Goal: Check status: Check status

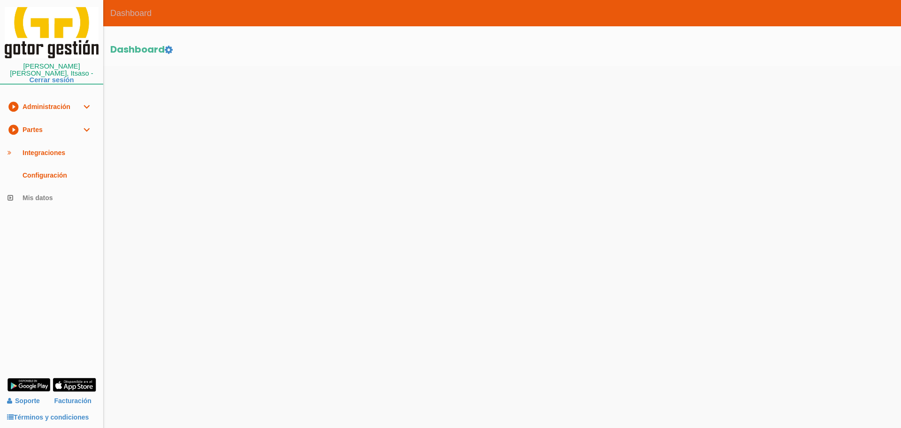
click at [38, 128] on link "play_circle_filled Partes expand_more" at bounding box center [51, 129] width 103 height 23
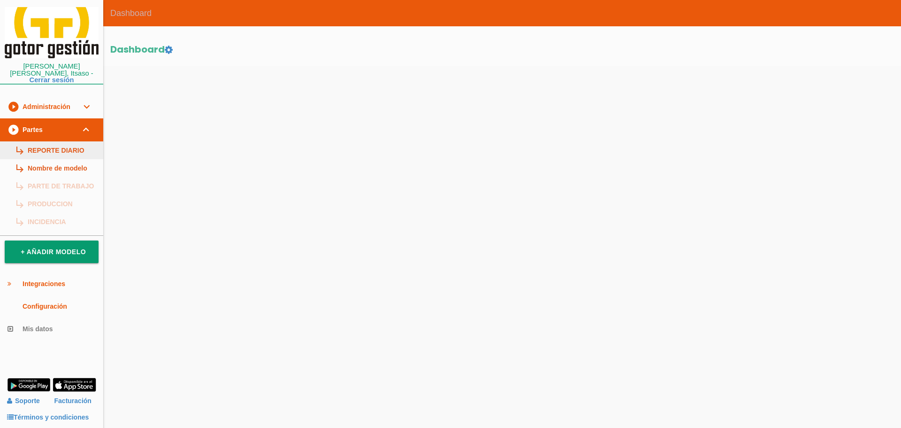
click at [46, 141] on link "subdirectory_arrow_right REPORTE DIARIO" at bounding box center [51, 150] width 103 height 18
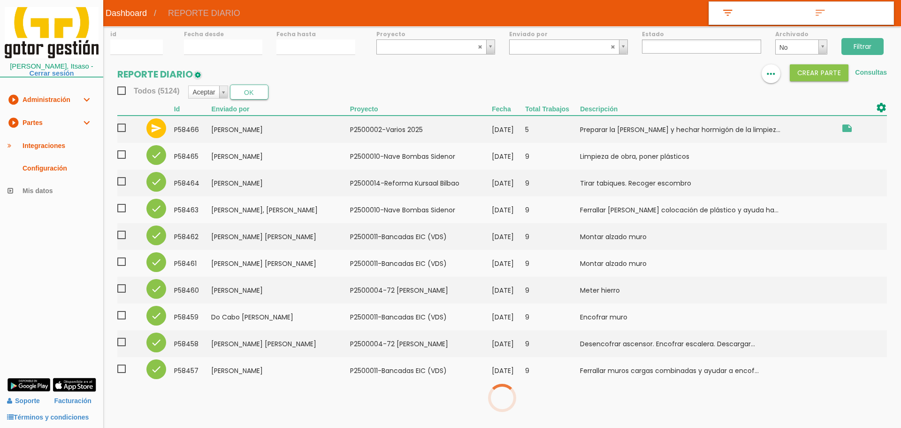
select select
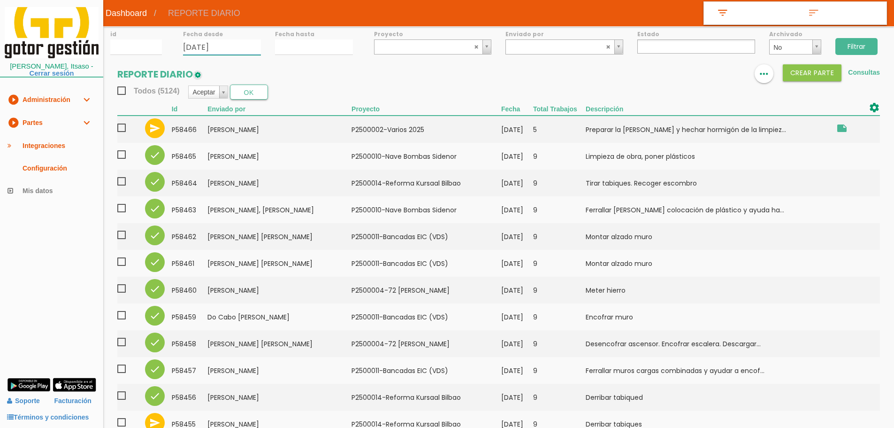
click at [241, 45] on input "20/08/2025" at bounding box center [222, 46] width 78 height 15
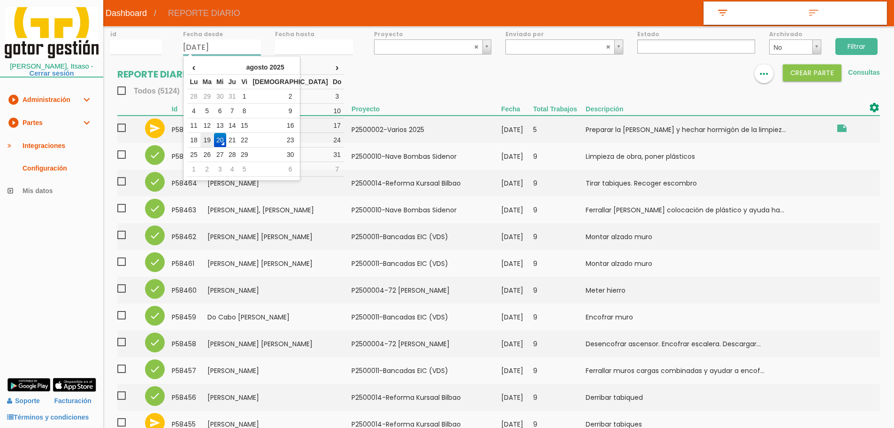
drag, startPoint x: 207, startPoint y: 139, endPoint x: 246, endPoint y: 78, distance: 72.6
click at [207, 139] on td "19" at bounding box center [207, 140] width 14 height 15
type input "19/08/2025"
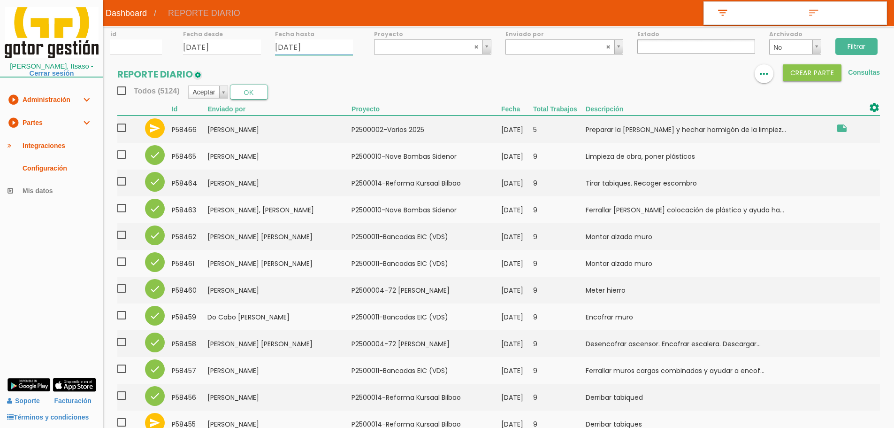
click at [296, 40] on input "20/08/2025" at bounding box center [314, 46] width 78 height 15
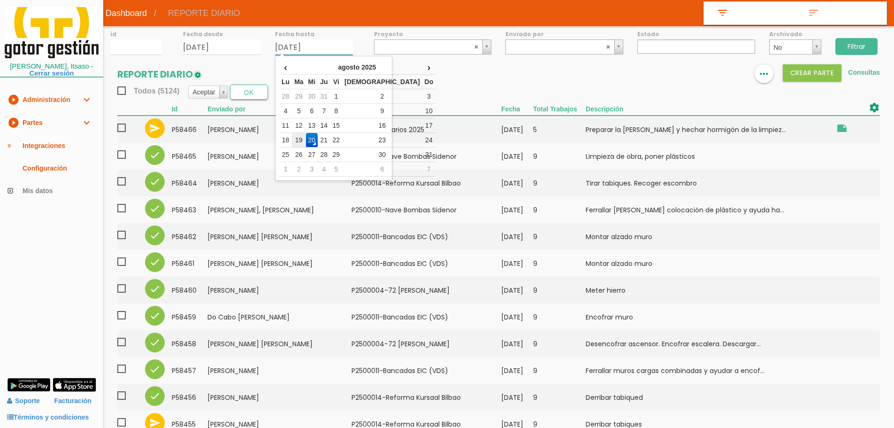
click at [305, 138] on td "19" at bounding box center [299, 140] width 14 height 15
type input "[DATE]"
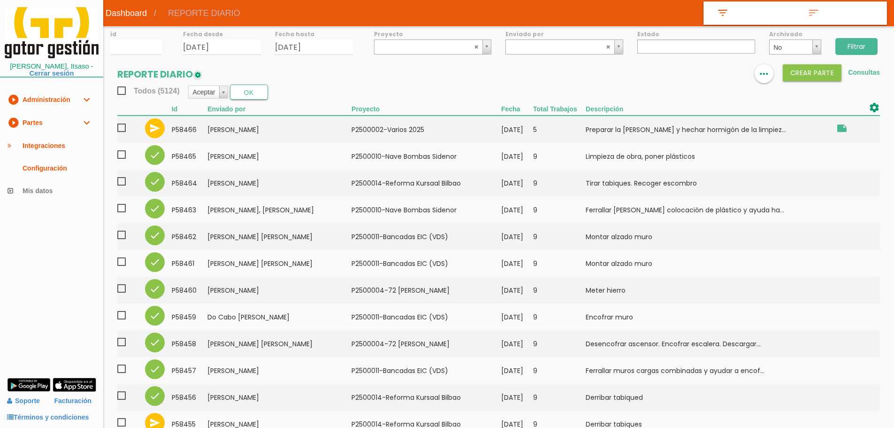
click at [870, 51] on input "Filtrar" at bounding box center [856, 46] width 42 height 17
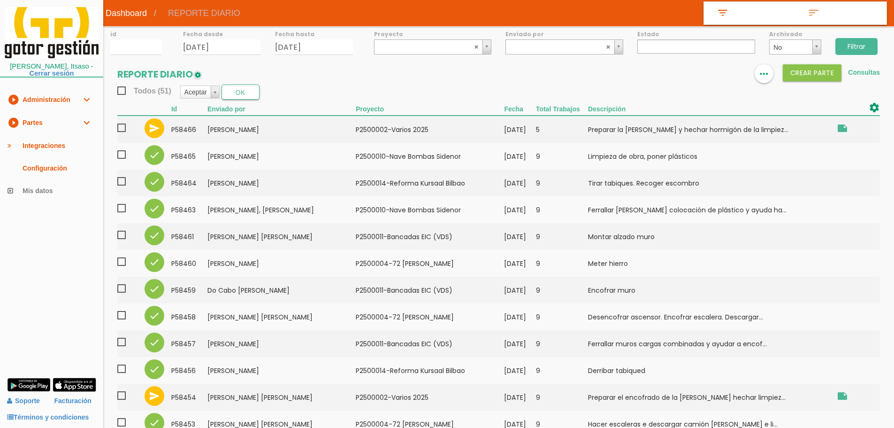
click at [659, 53] on ul at bounding box center [696, 46] width 118 height 14
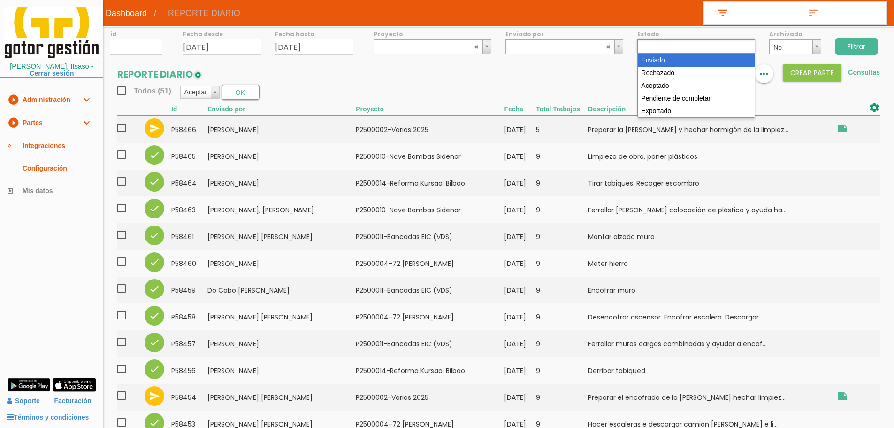
drag, startPoint x: 654, startPoint y: 63, endPoint x: 736, endPoint y: 60, distance: 82.2
select select "1"
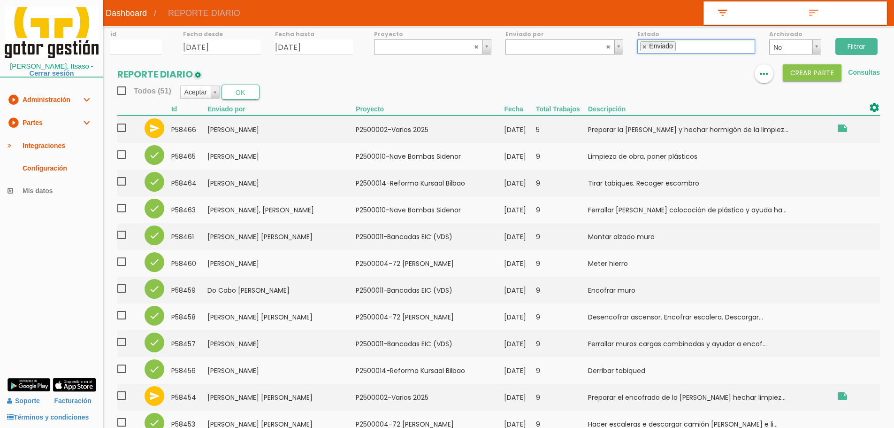
click at [861, 48] on input "Filtrar" at bounding box center [856, 46] width 42 height 17
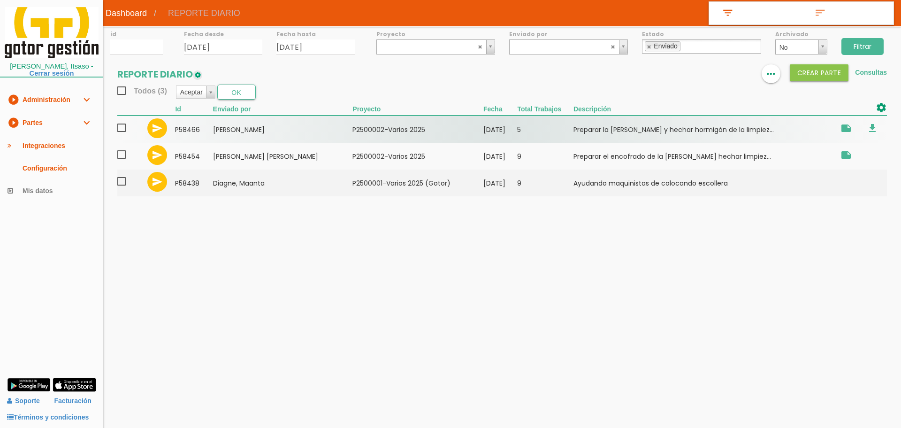
click at [119, 129] on span at bounding box center [125, 128] width 16 height 12
click at [0, 0] on input "checkbox" at bounding box center [0, 0] width 0 height 0
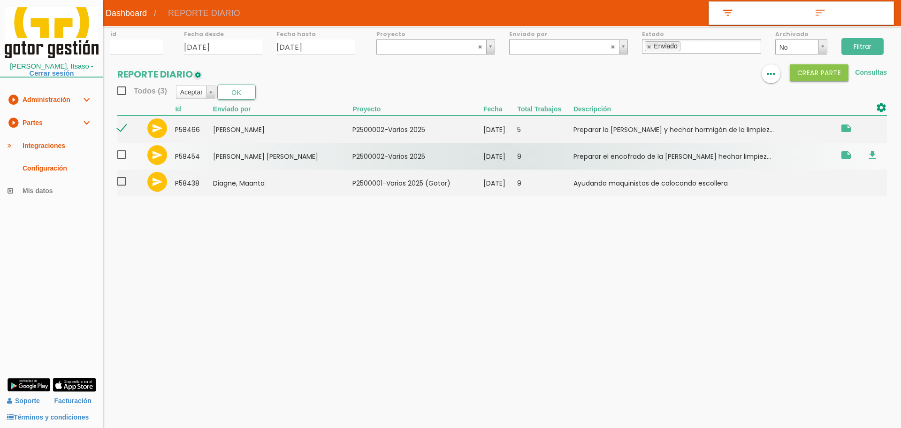
click at [122, 155] on span at bounding box center [125, 155] width 16 height 12
click at [0, 0] on input "checkbox" at bounding box center [0, 0] width 0 height 0
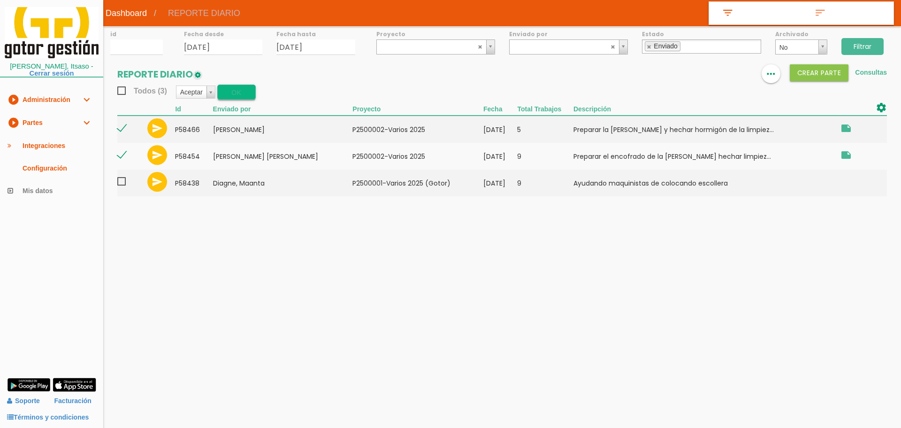
click at [233, 92] on button "OK" at bounding box center [236, 91] width 38 height 15
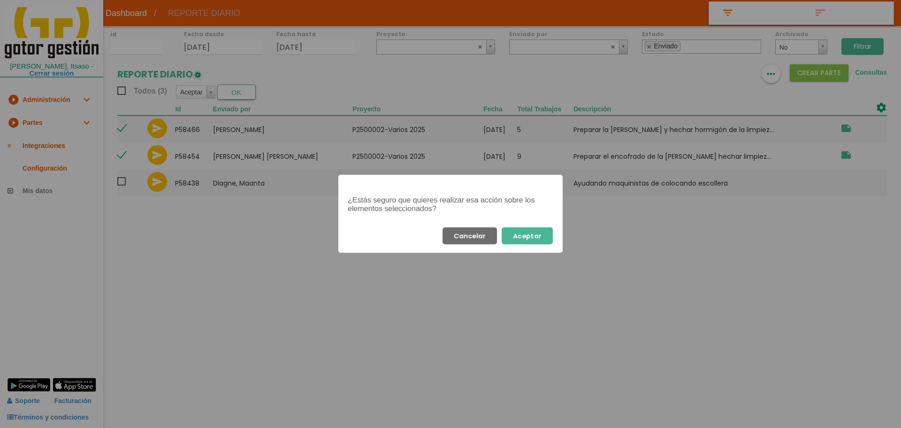
click at [547, 236] on button "Aceptar" at bounding box center [527, 235] width 51 height 17
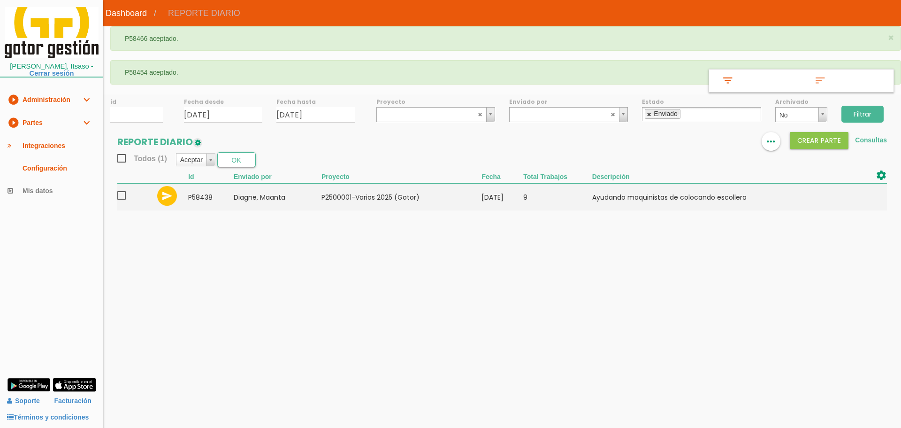
click at [648, 115] on link at bounding box center [650, 114] width 6 height 6
select select
